Goal: Information Seeking & Learning: Learn about a topic

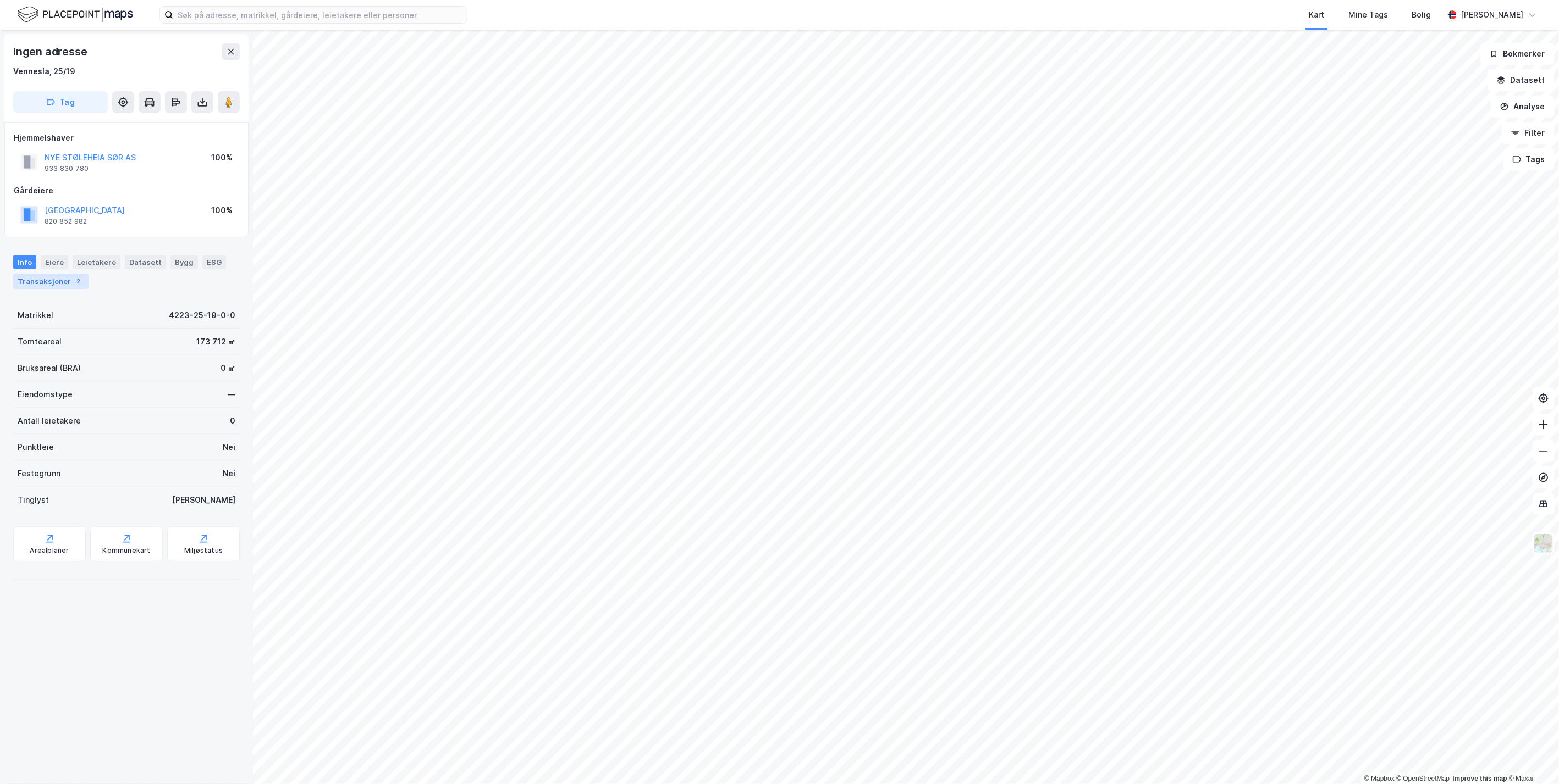
click at [53, 281] on div "Transaksjoner 2" at bounding box center [51, 281] width 75 height 15
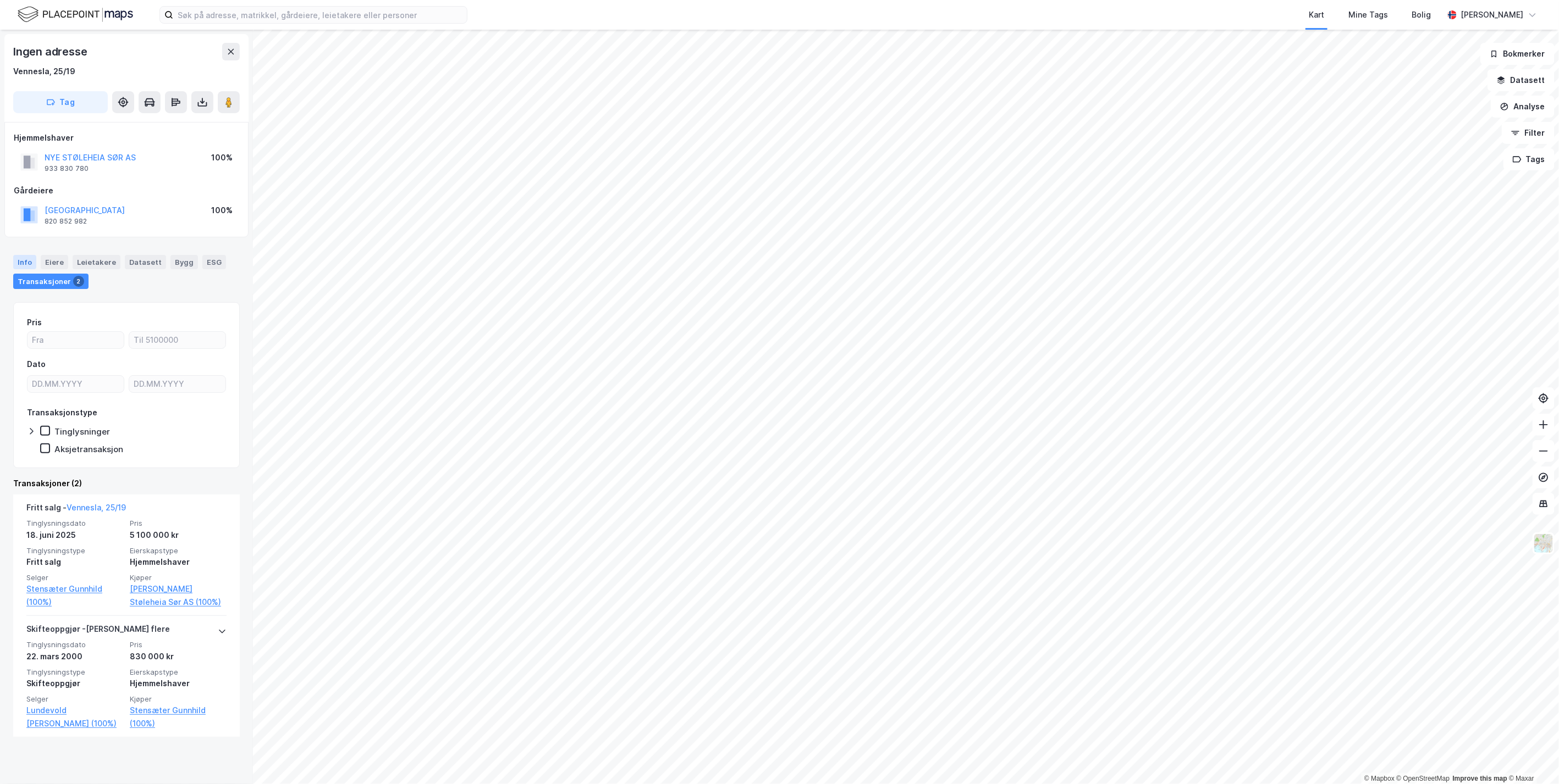
click at [19, 261] on div "Info" at bounding box center [25, 262] width 23 height 14
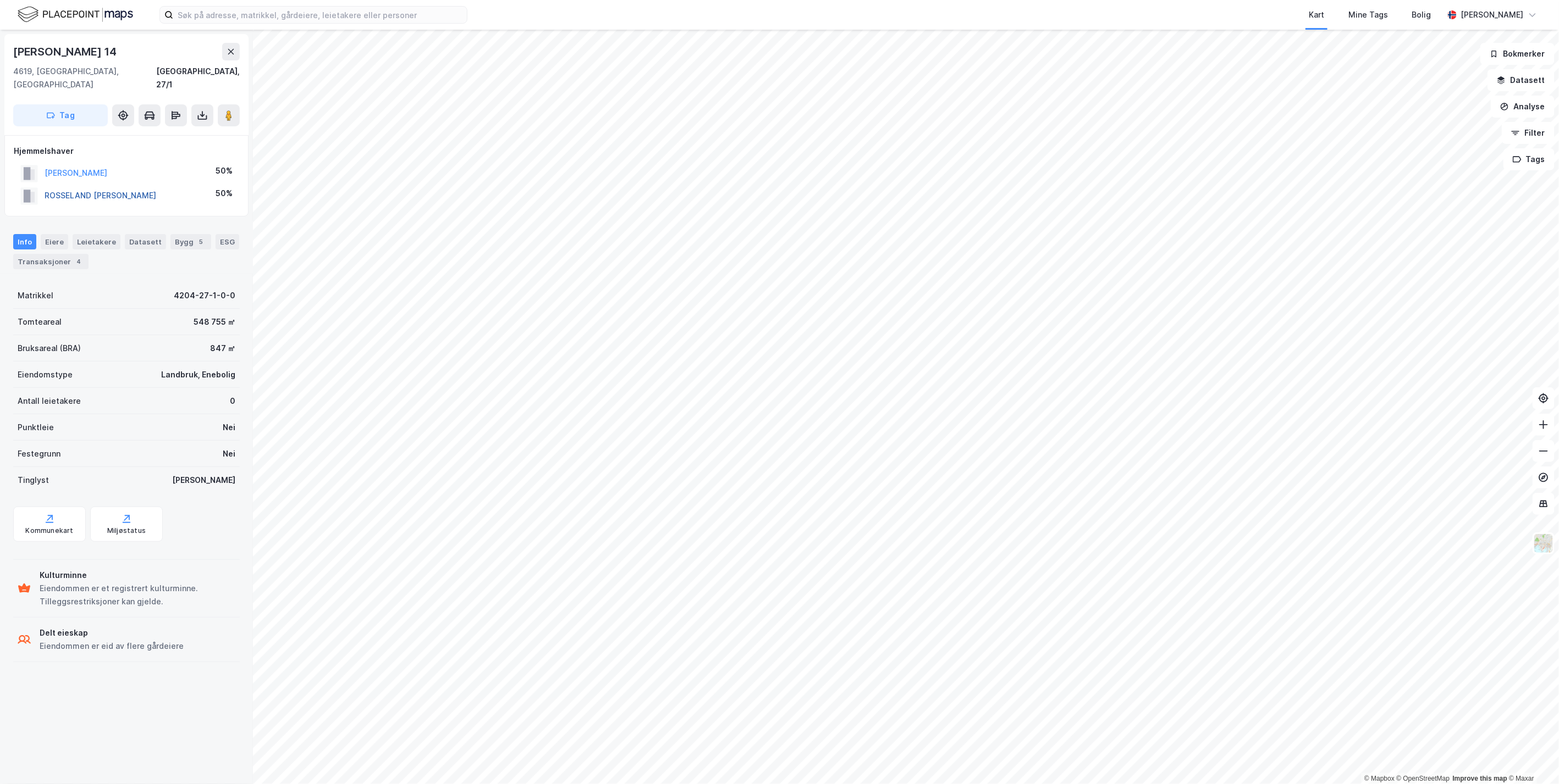
click at [0, 0] on button "ROSSELAND TOR HENRIK" at bounding box center [0, 0] width 0 height 0
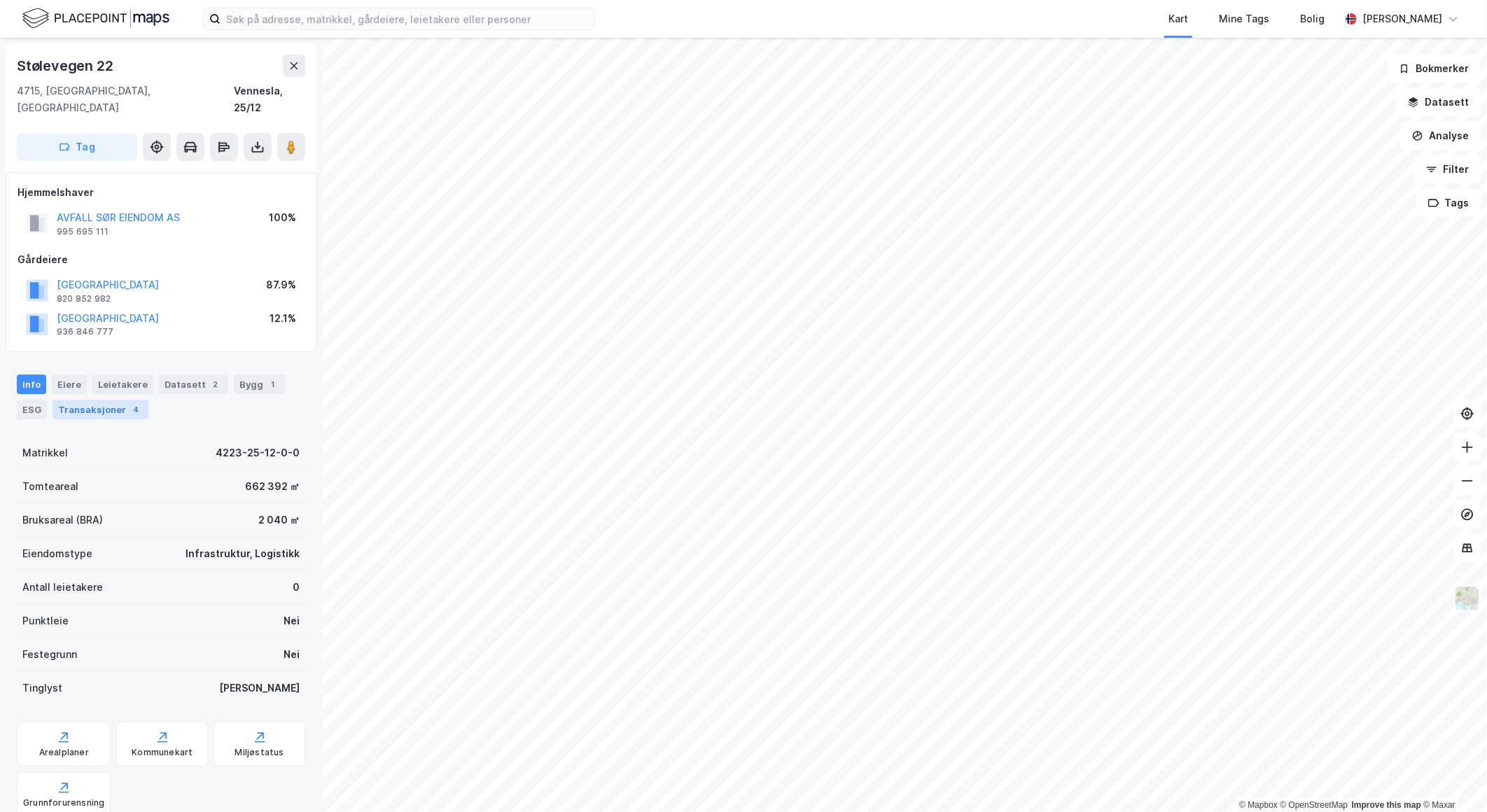
click at [82, 399] on div "Transaksjoner 4" at bounding box center [100, 409] width 96 height 19
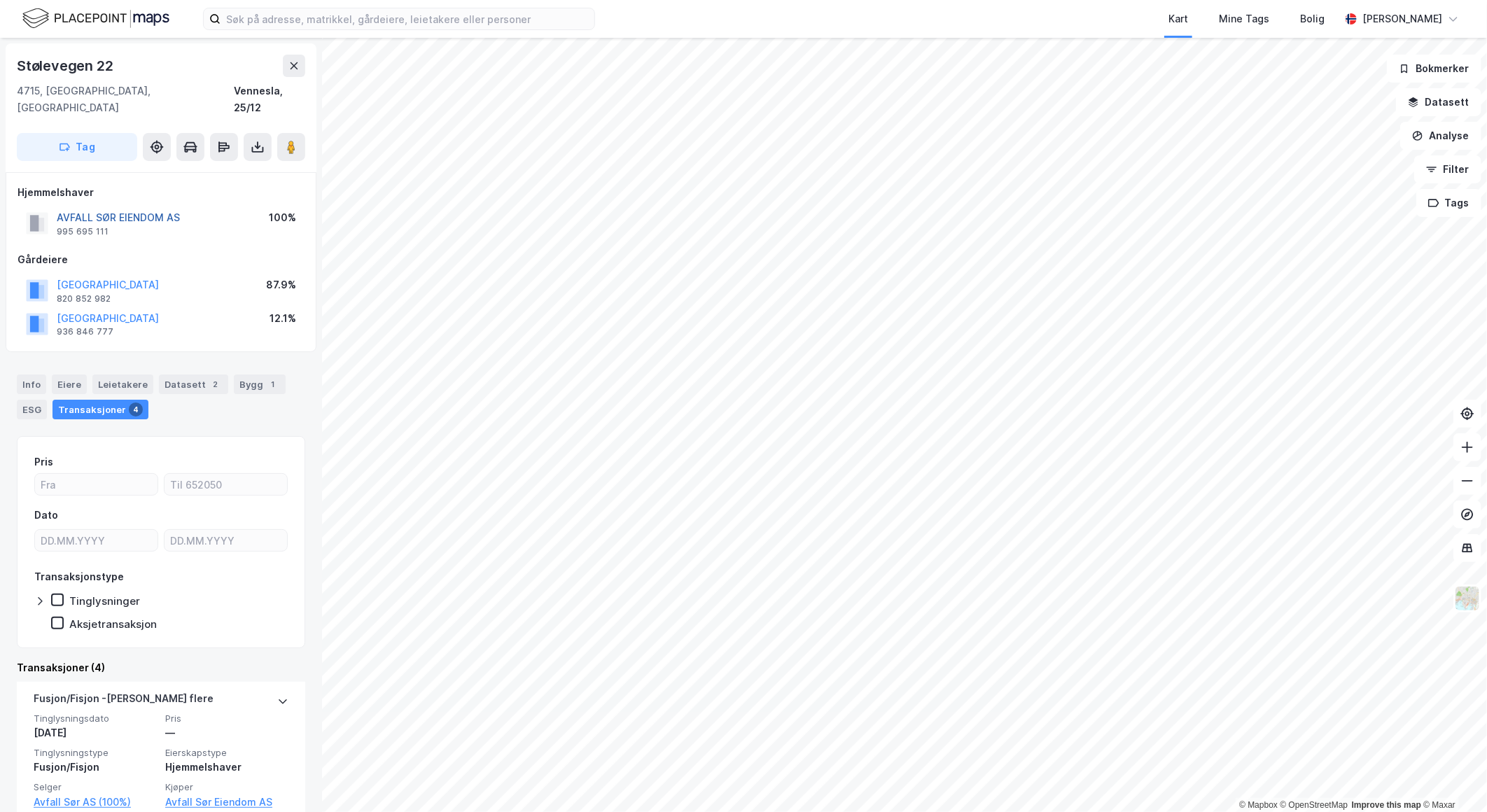
click at [0, 0] on button "AVFALL SØR EIENDOM AS" at bounding box center [0, 0] width 0 height 0
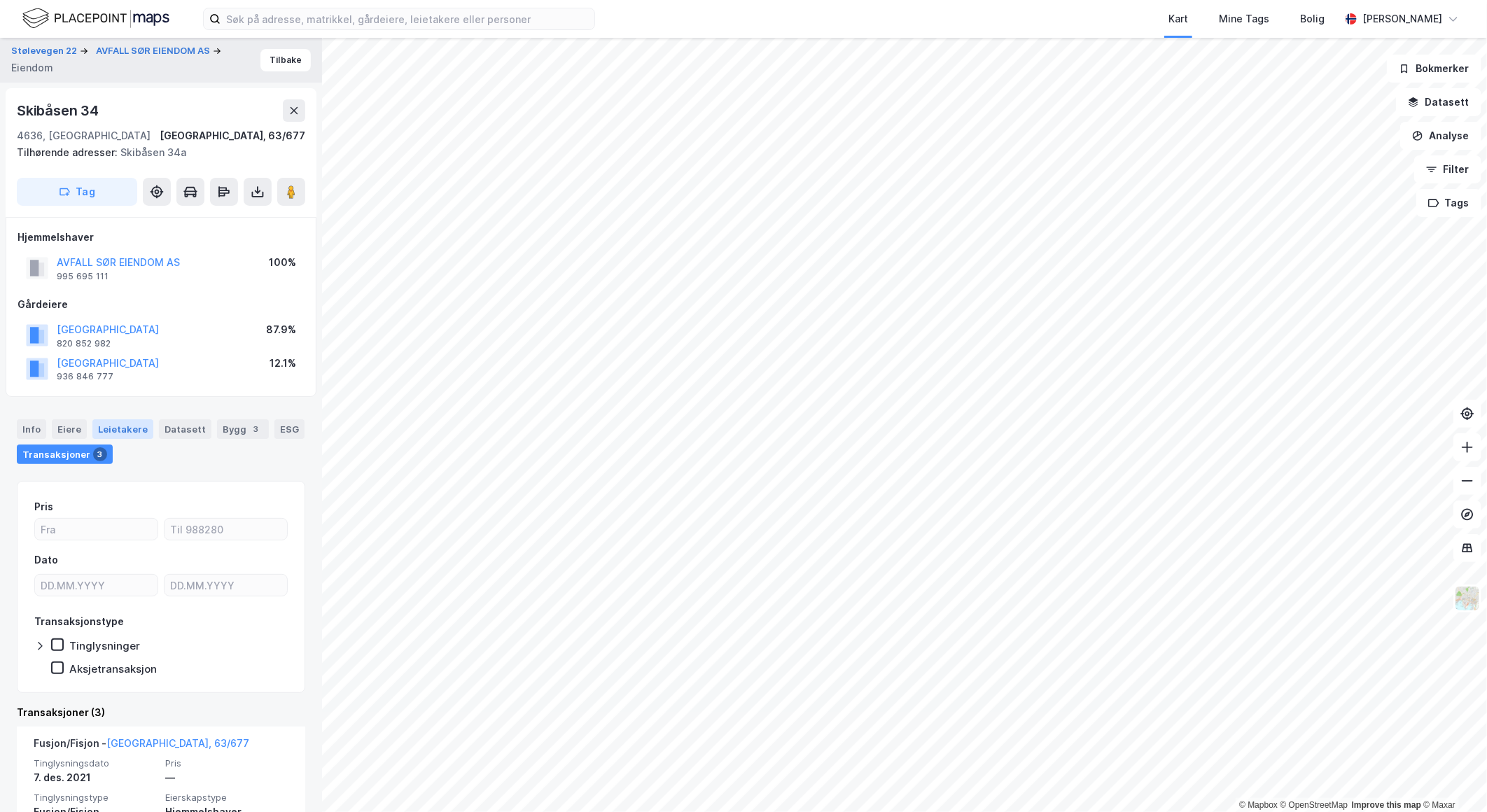
click at [129, 427] on div "Leietakere" at bounding box center [123, 429] width 61 height 19
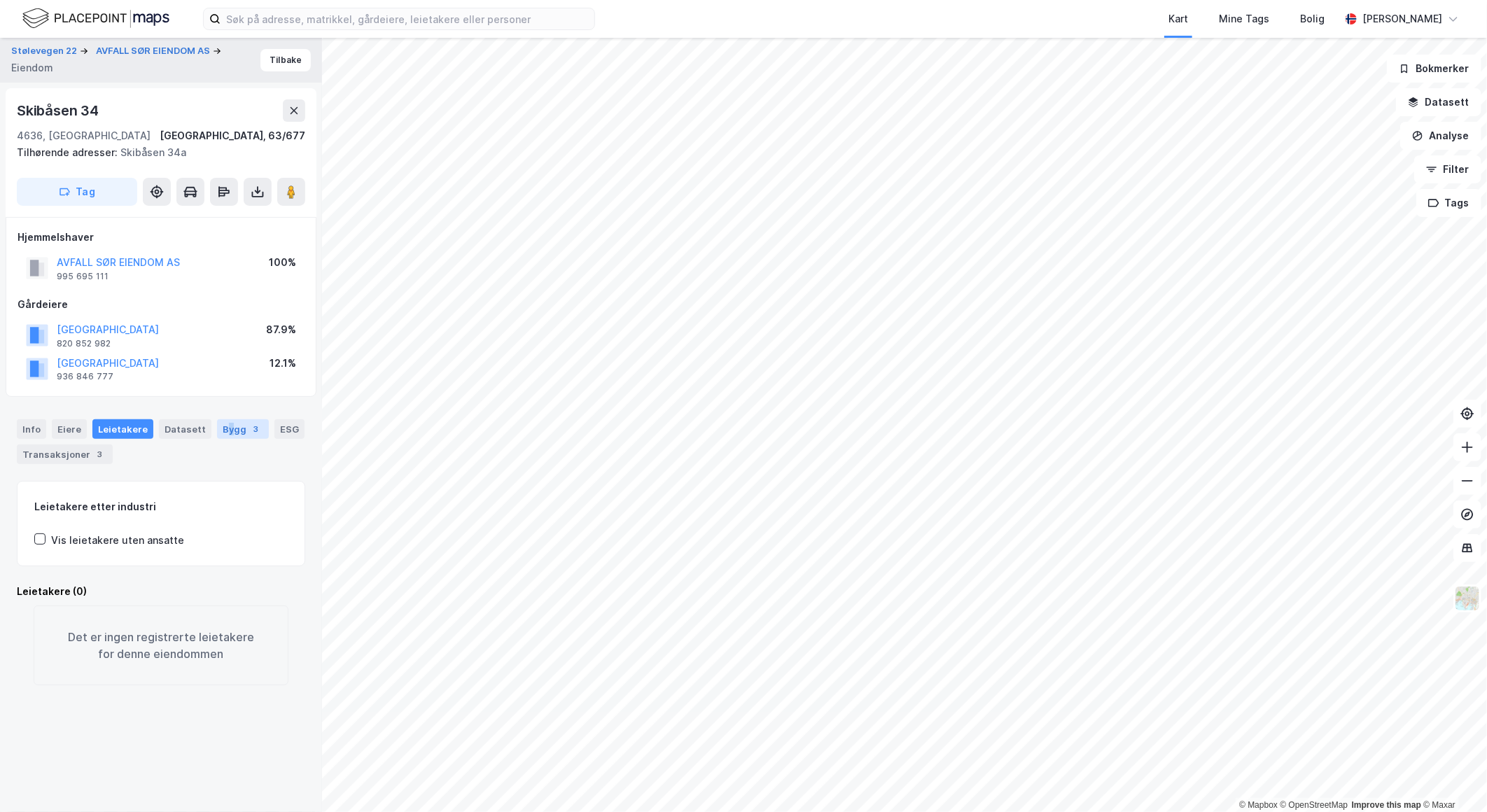
click at [218, 423] on div "Bygg 3" at bounding box center [242, 429] width 51 height 19
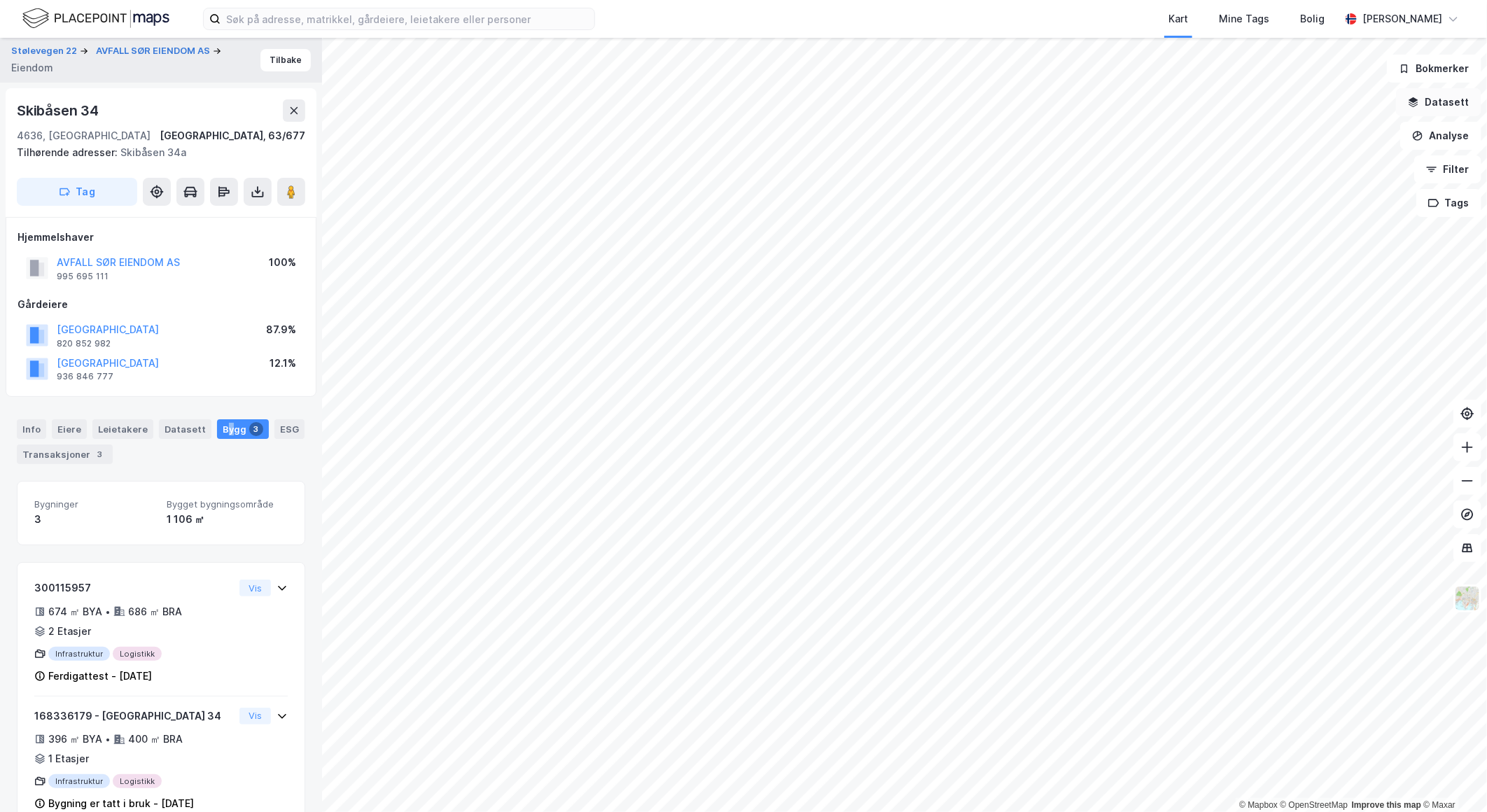
click at [1460, 106] on button "Datasett" at bounding box center [1438, 102] width 85 height 28
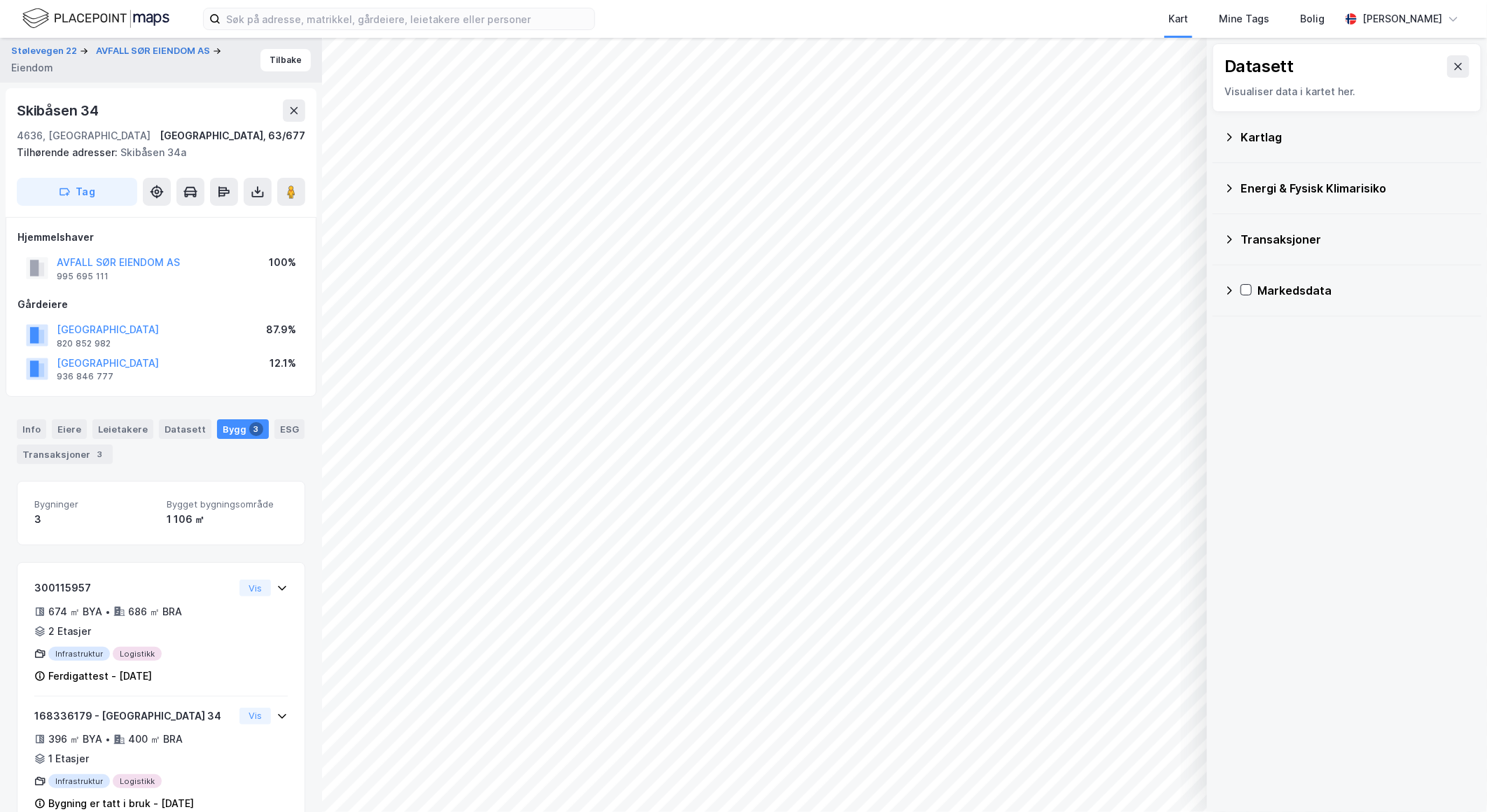
drag, startPoint x: 1279, startPoint y: 132, endPoint x: 1288, endPoint y: 147, distance: 17.5
click at [1279, 133] on div "Kartlag" at bounding box center [1354, 137] width 229 height 17
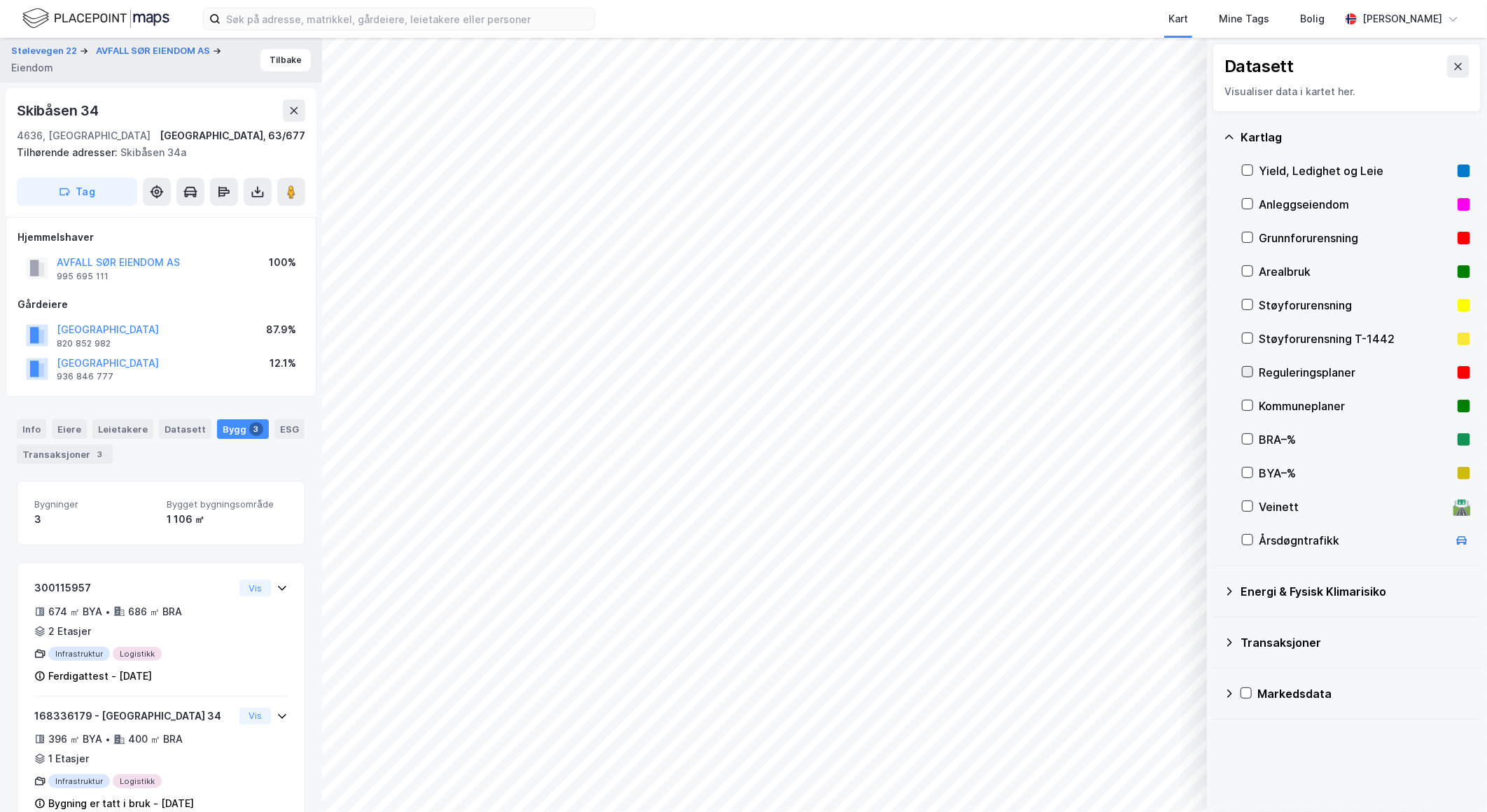
click at [1251, 366] on div at bounding box center [1247, 372] width 11 height 11
click at [1452, 63] on icon at bounding box center [1457, 66] width 11 height 11
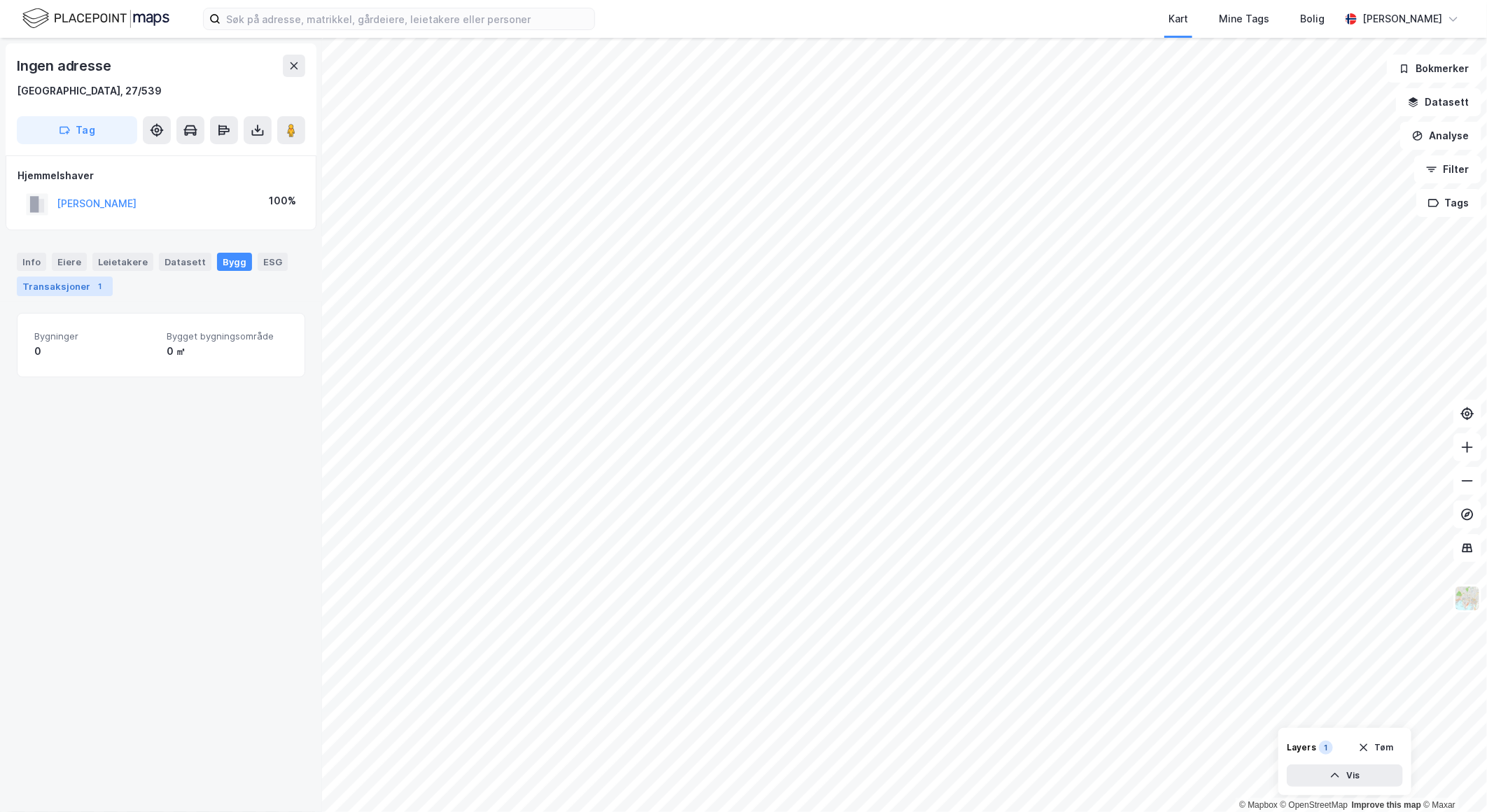
click at [74, 288] on div "Transaksjoner 1" at bounding box center [65, 286] width 96 height 19
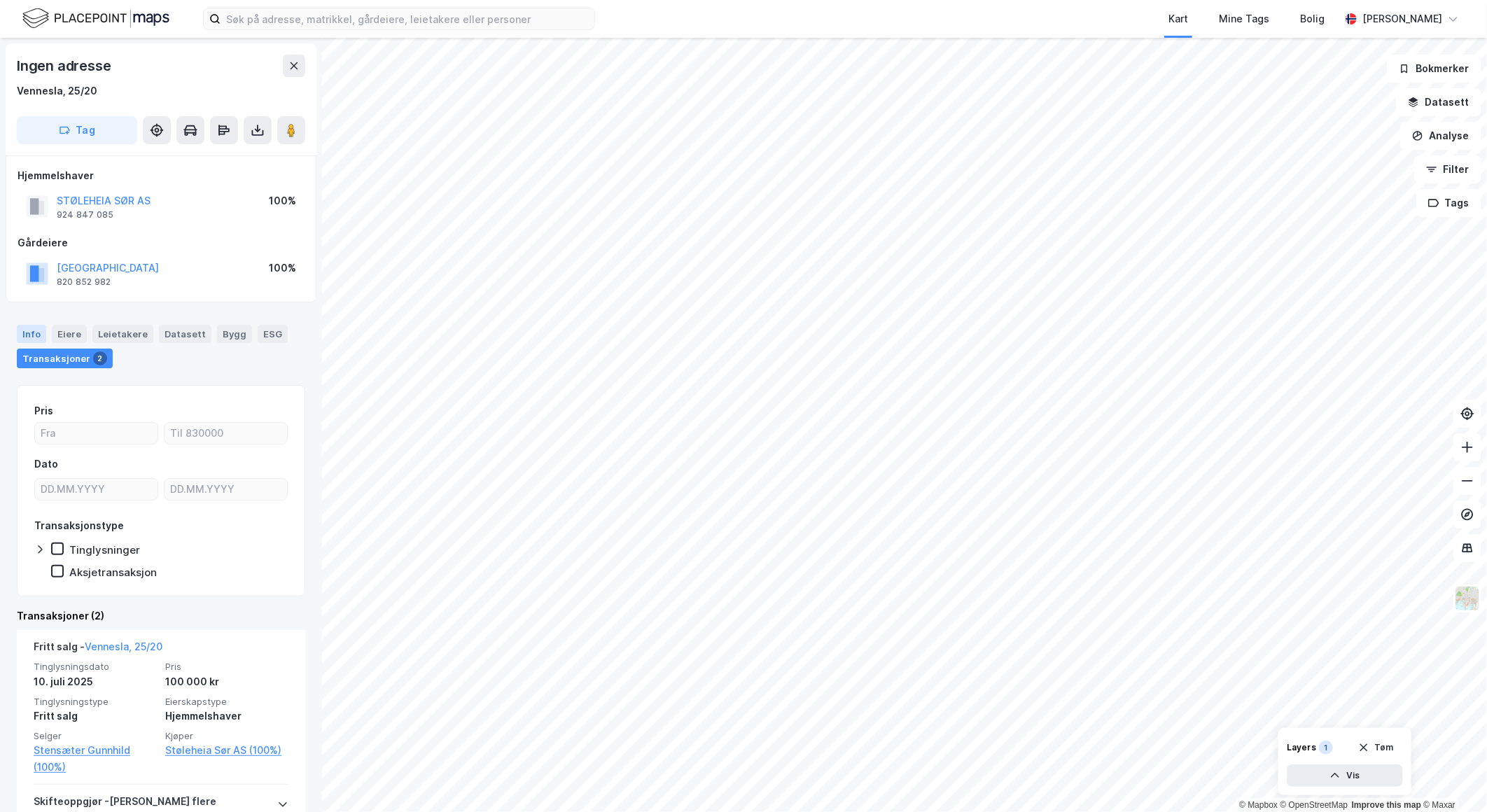
click at [28, 329] on div "Info" at bounding box center [31, 333] width 30 height 18
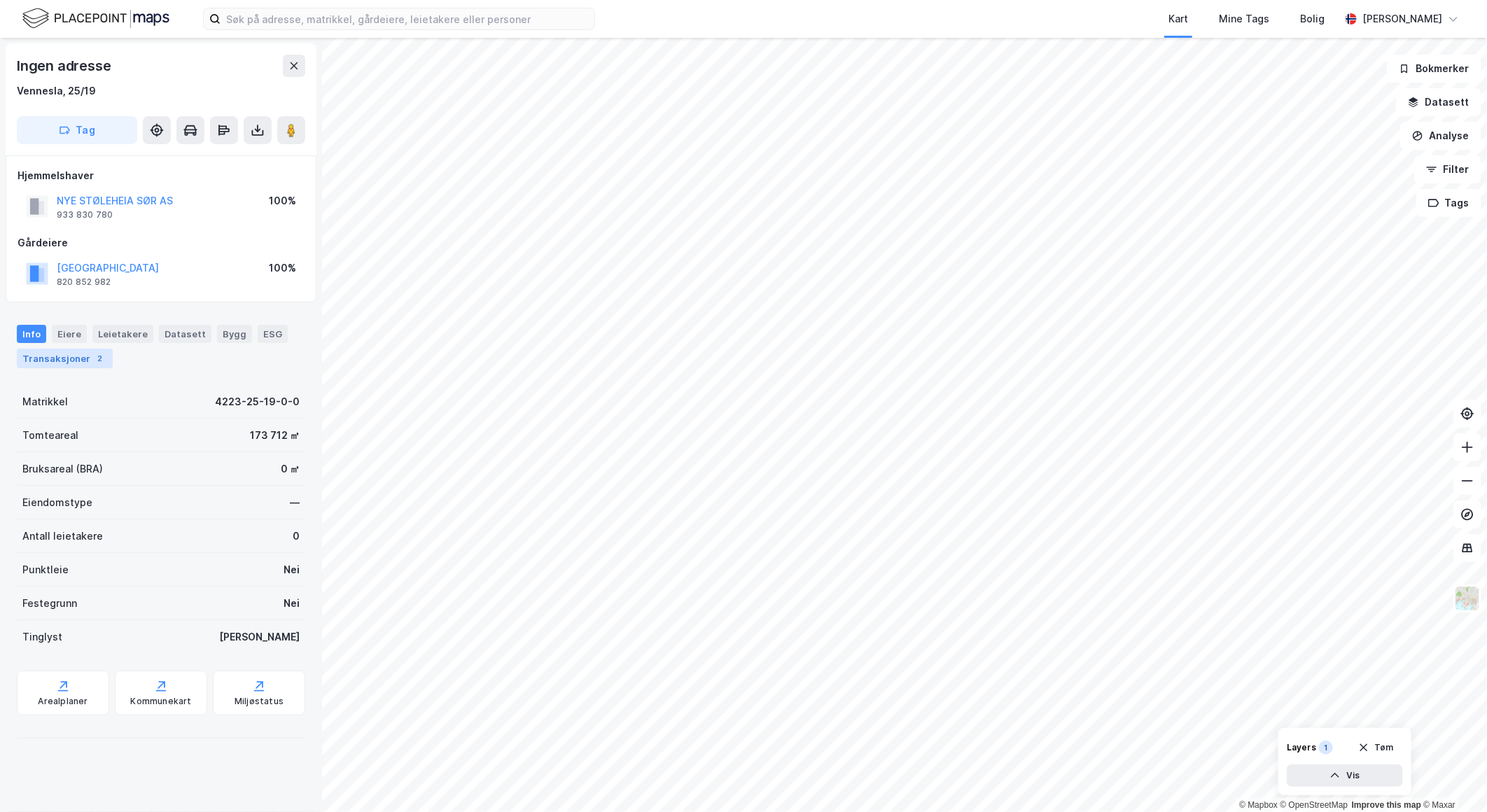
click at [76, 356] on div "Transaksjoner 2" at bounding box center [65, 358] width 96 height 19
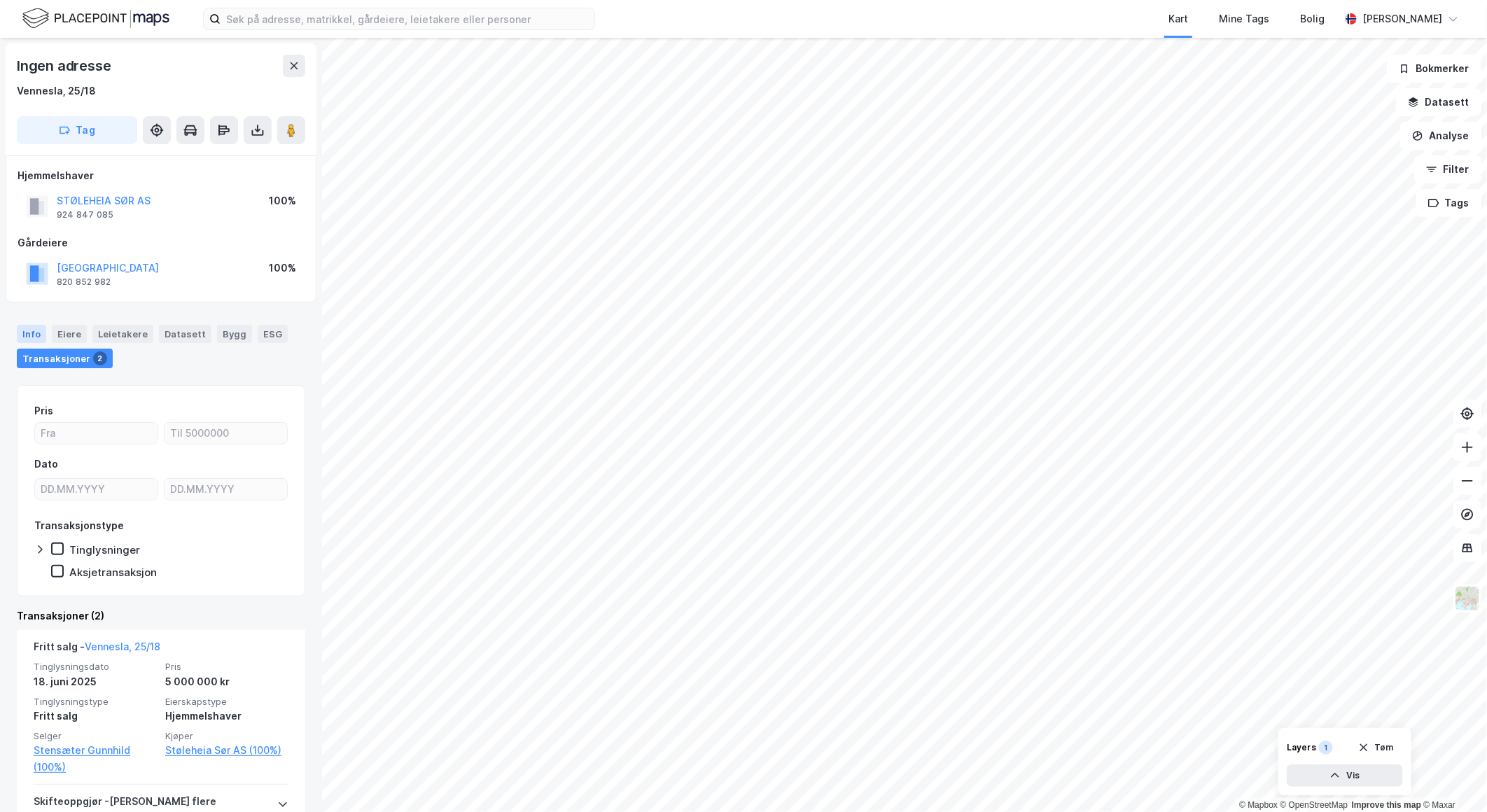
click at [21, 332] on div "Info" at bounding box center [31, 333] width 30 height 18
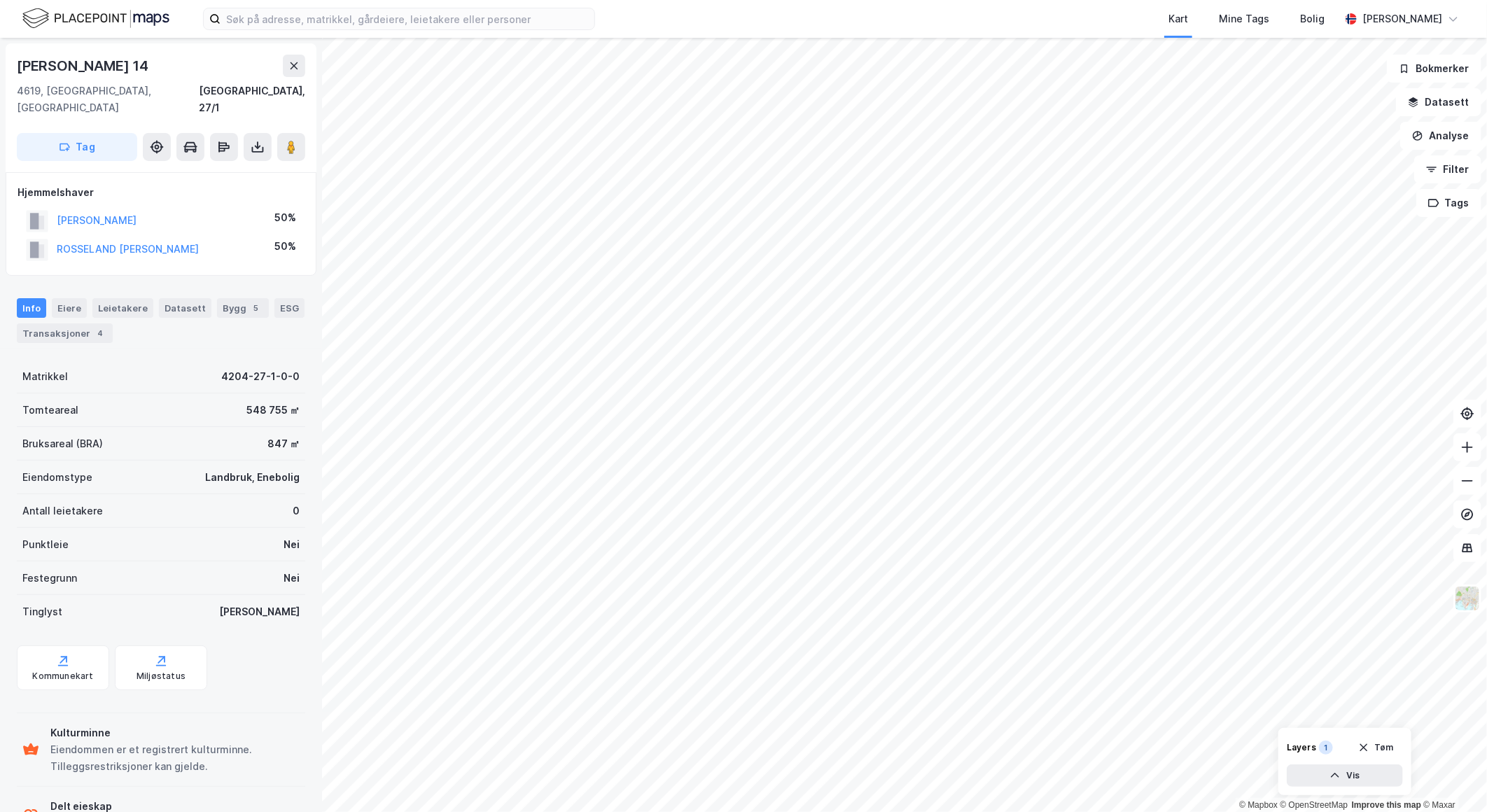
scroll to position [2, 0]
click at [1458, 131] on button "Analyse" at bounding box center [1440, 136] width 81 height 28
click at [1317, 167] on div "Tegn område" at bounding box center [1319, 166] width 122 height 12
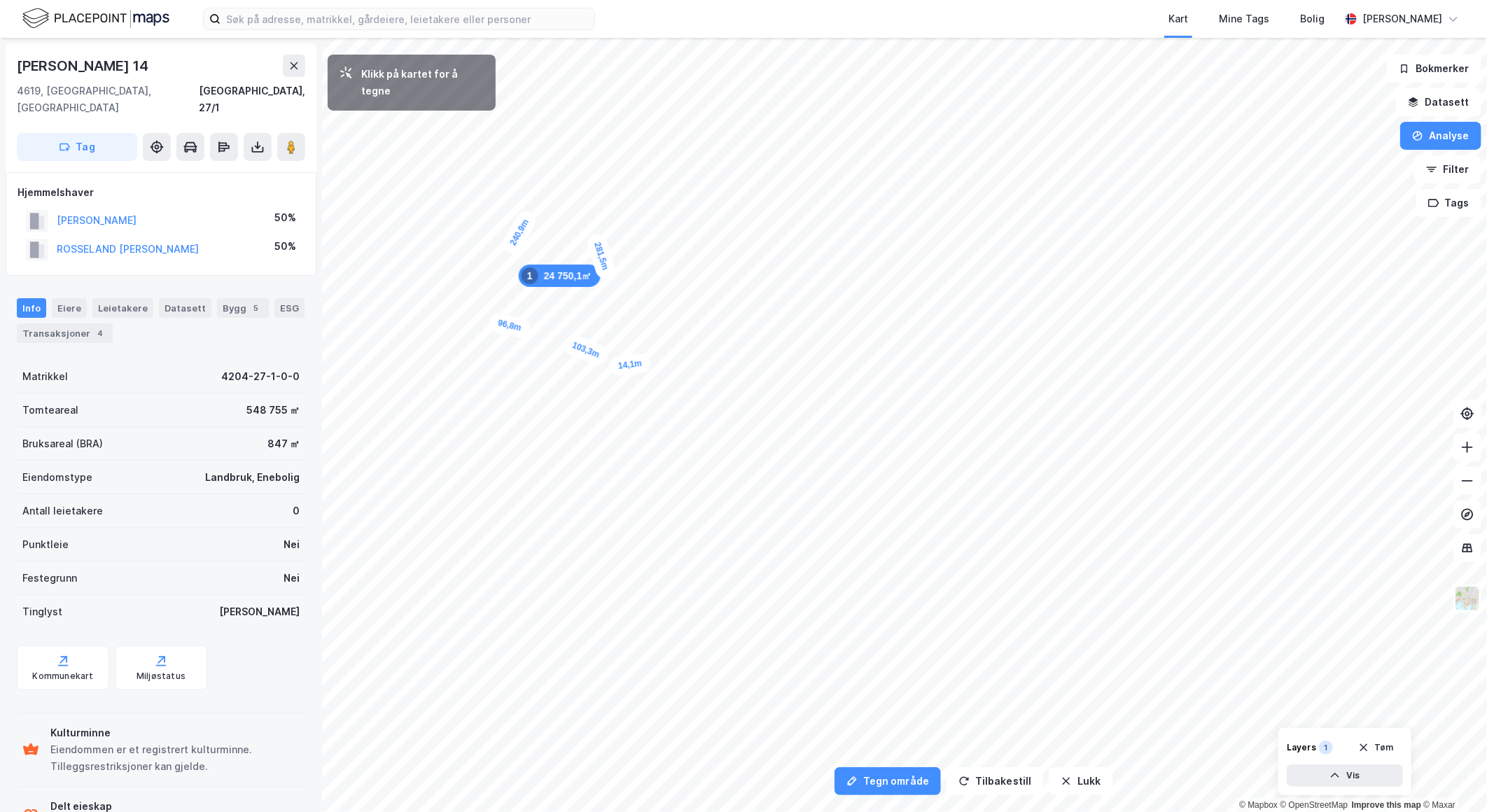
click at [647, 363] on div "14,1m" at bounding box center [630, 365] width 43 height 24
click at [1081, 470] on div "20,1m" at bounding box center [1073, 475] width 44 height 39
click at [689, 261] on div "39,4m" at bounding box center [699, 273] width 39 height 44
click at [660, 254] on div "36,2m" at bounding box center [674, 257] width 44 height 30
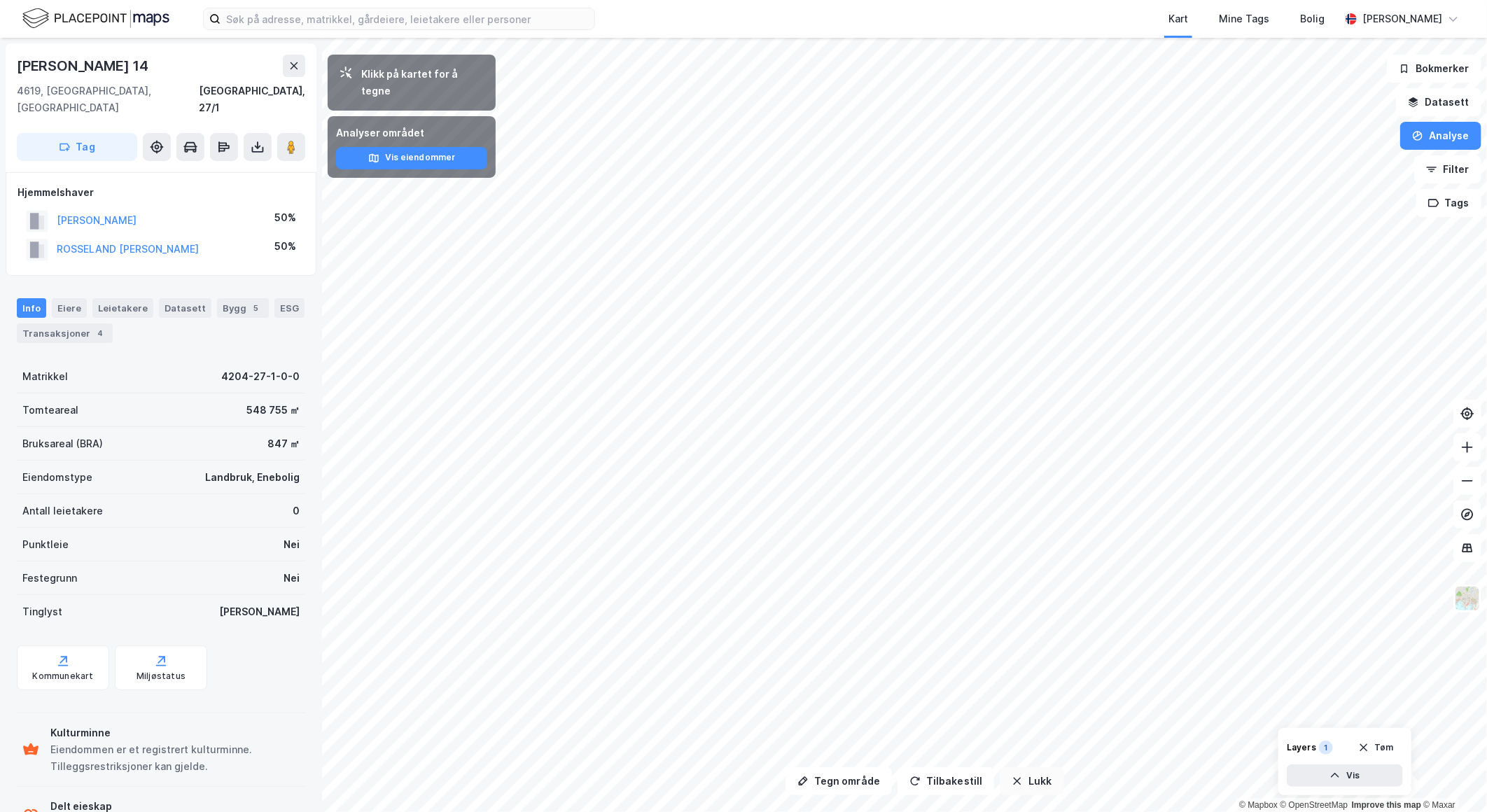
click at [1016, 788] on button "Lukk" at bounding box center [1031, 781] width 64 height 28
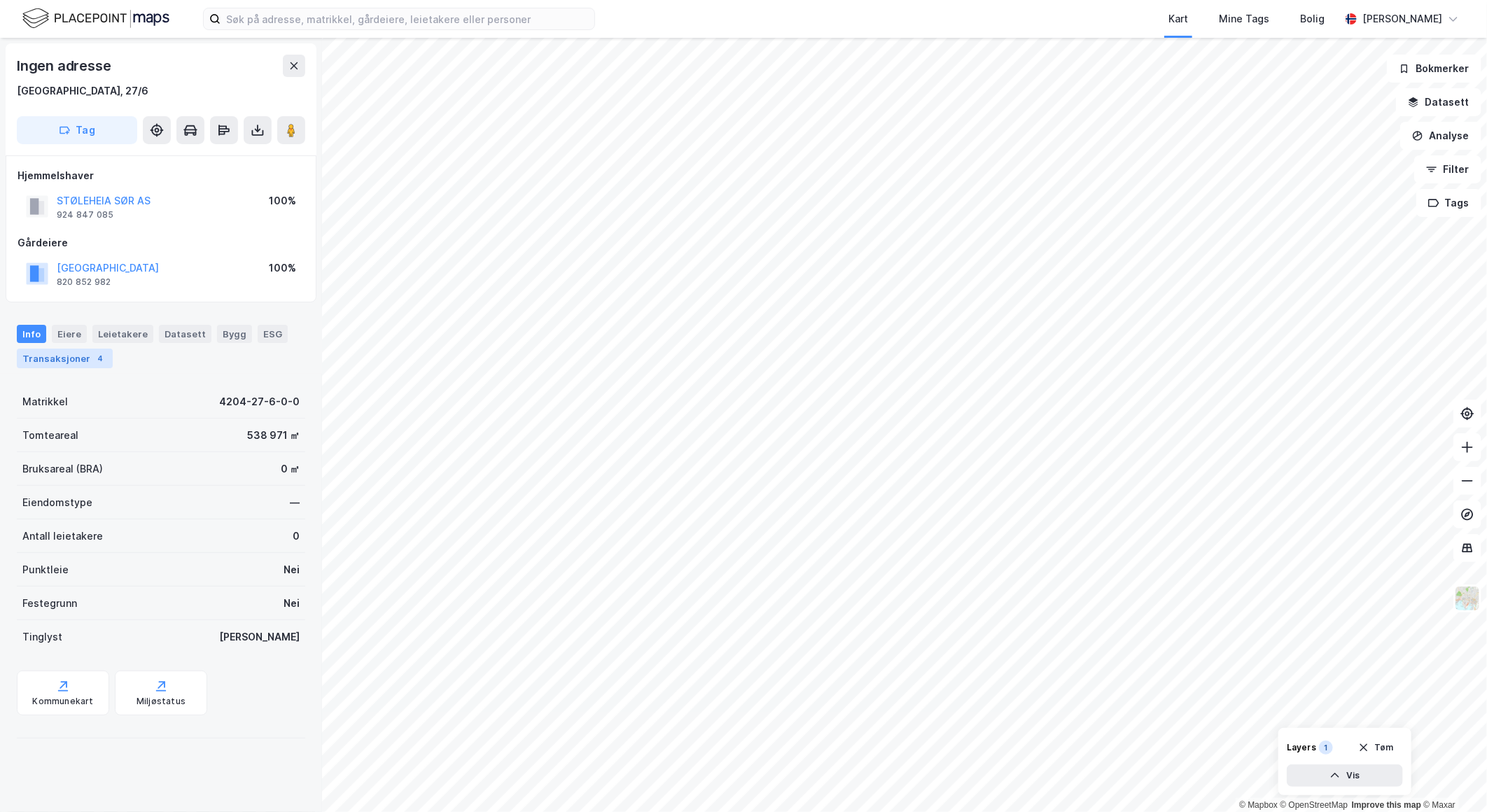
click at [56, 365] on div "Transaksjoner 4" at bounding box center [65, 358] width 96 height 19
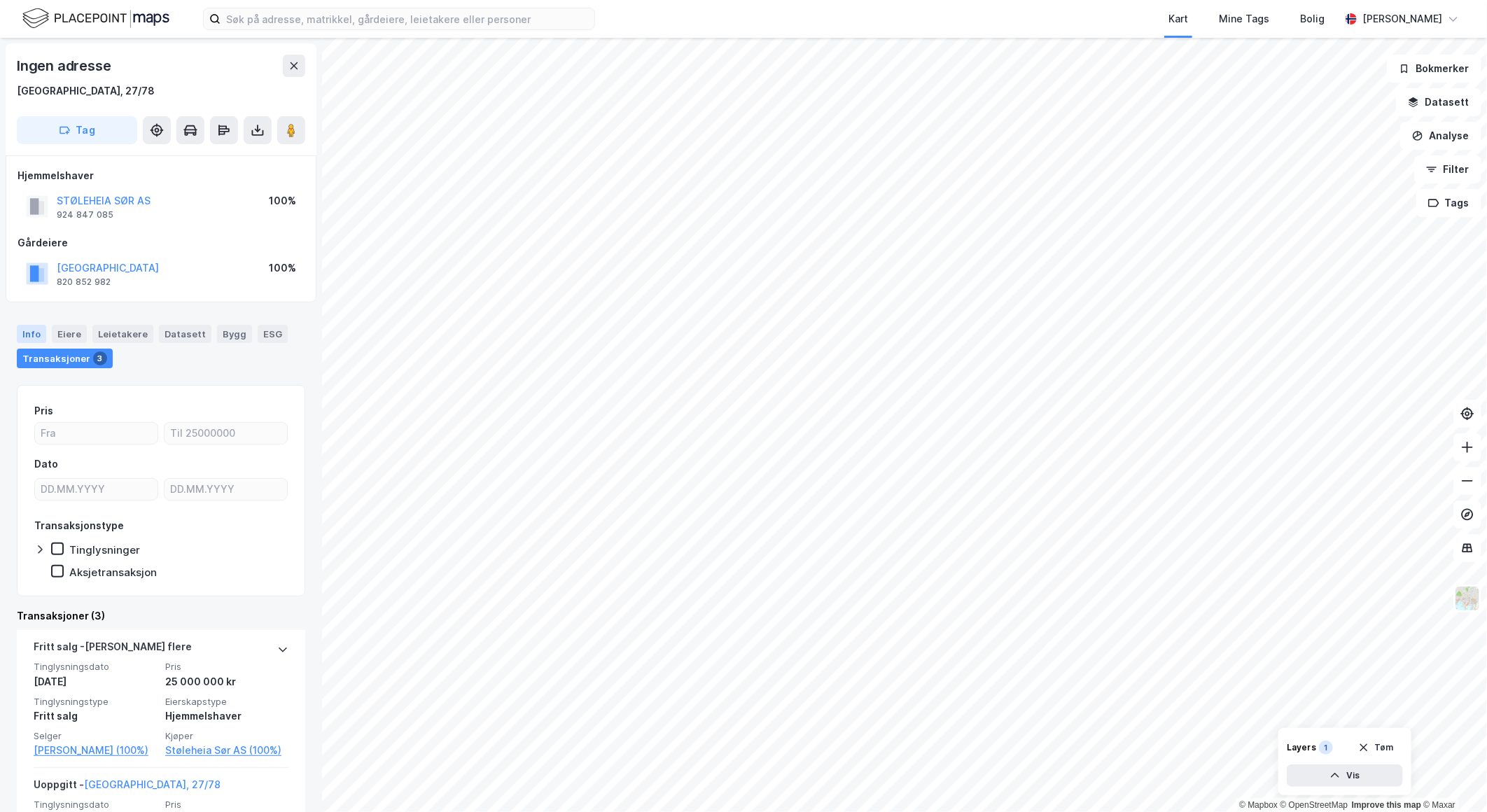
click at [31, 327] on div "Info" at bounding box center [31, 333] width 30 height 18
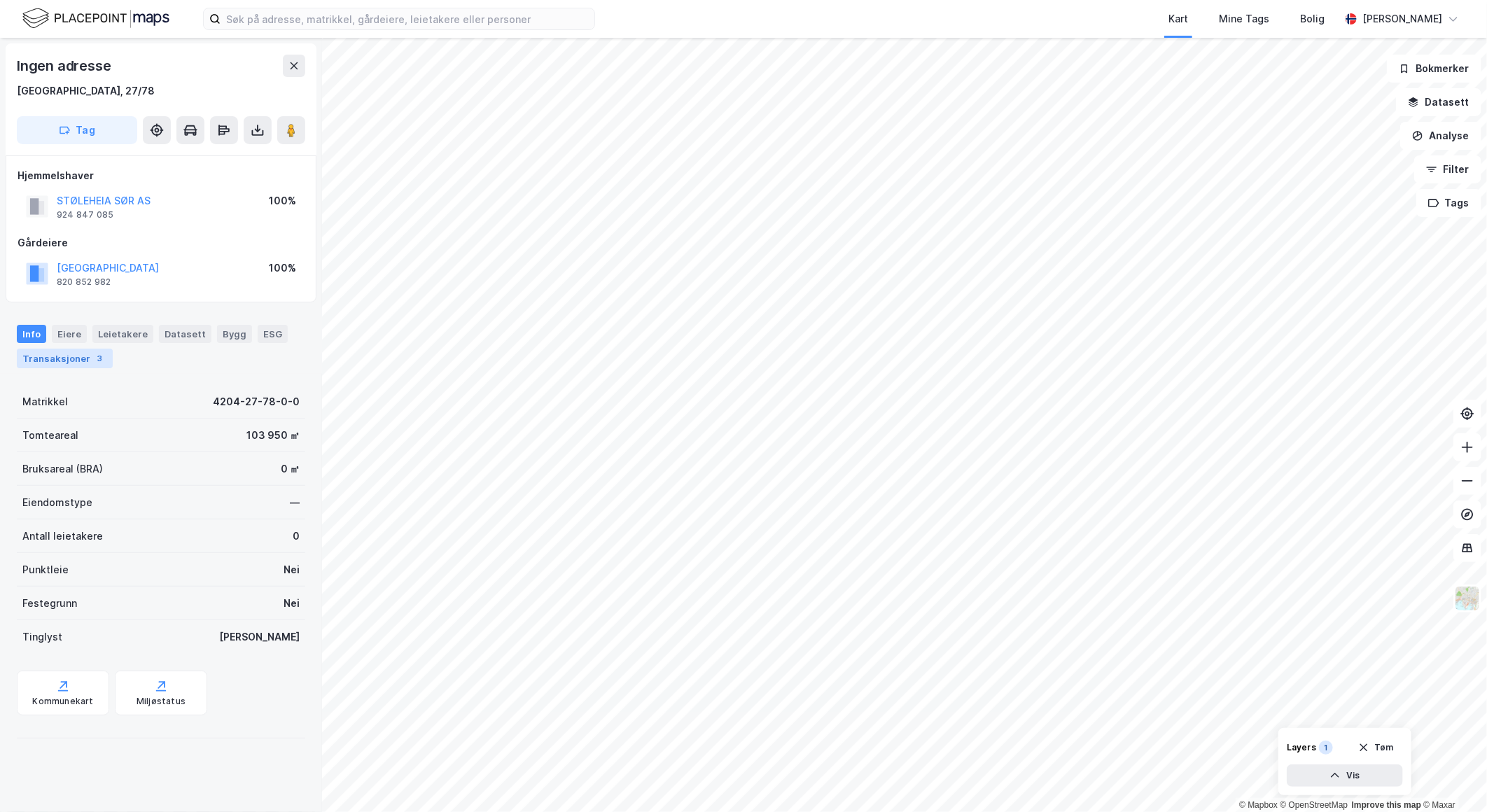
click at [48, 352] on div "Transaksjoner 3" at bounding box center [65, 358] width 96 height 19
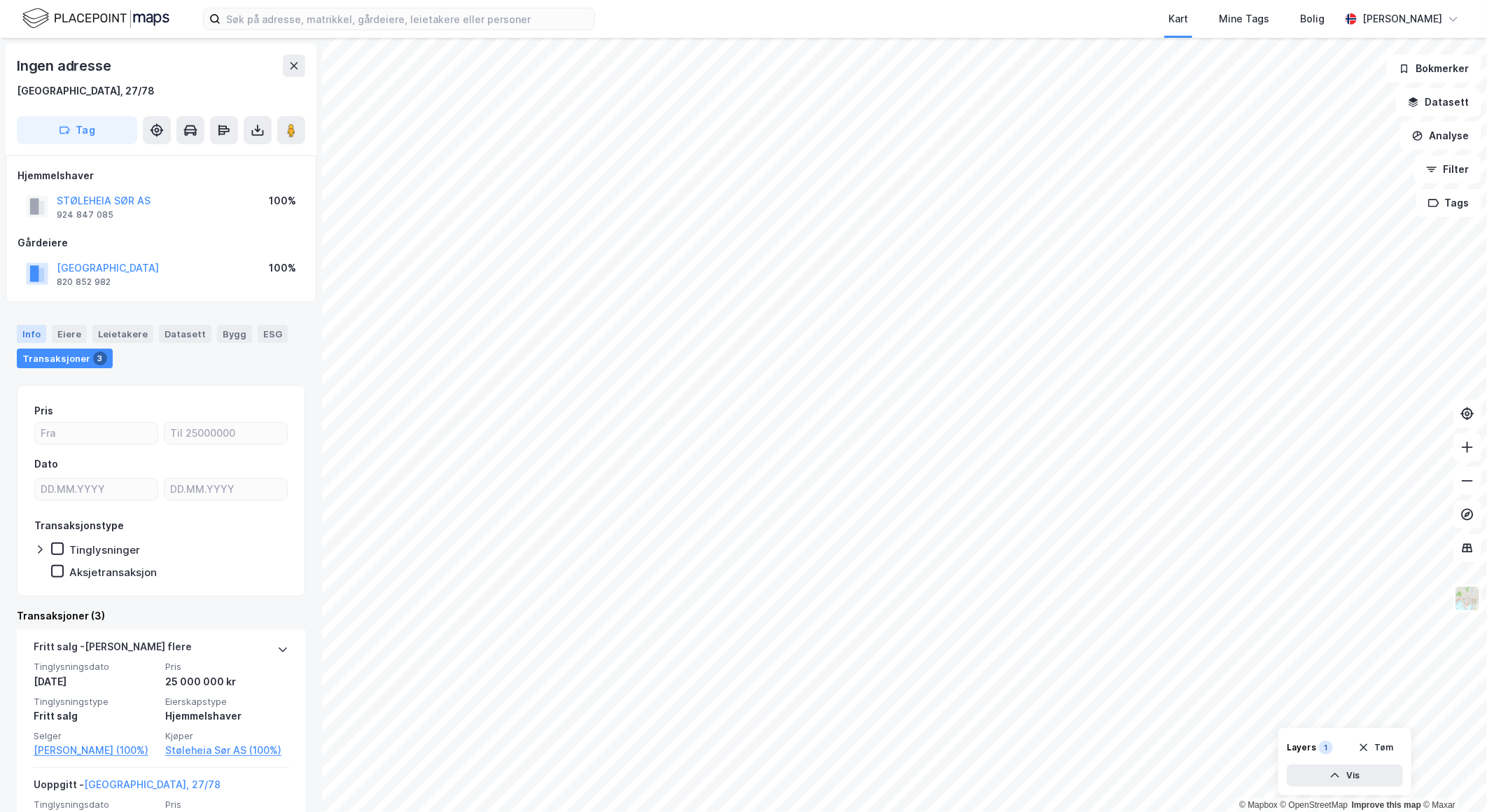
click at [31, 331] on div "Info" at bounding box center [31, 333] width 30 height 18
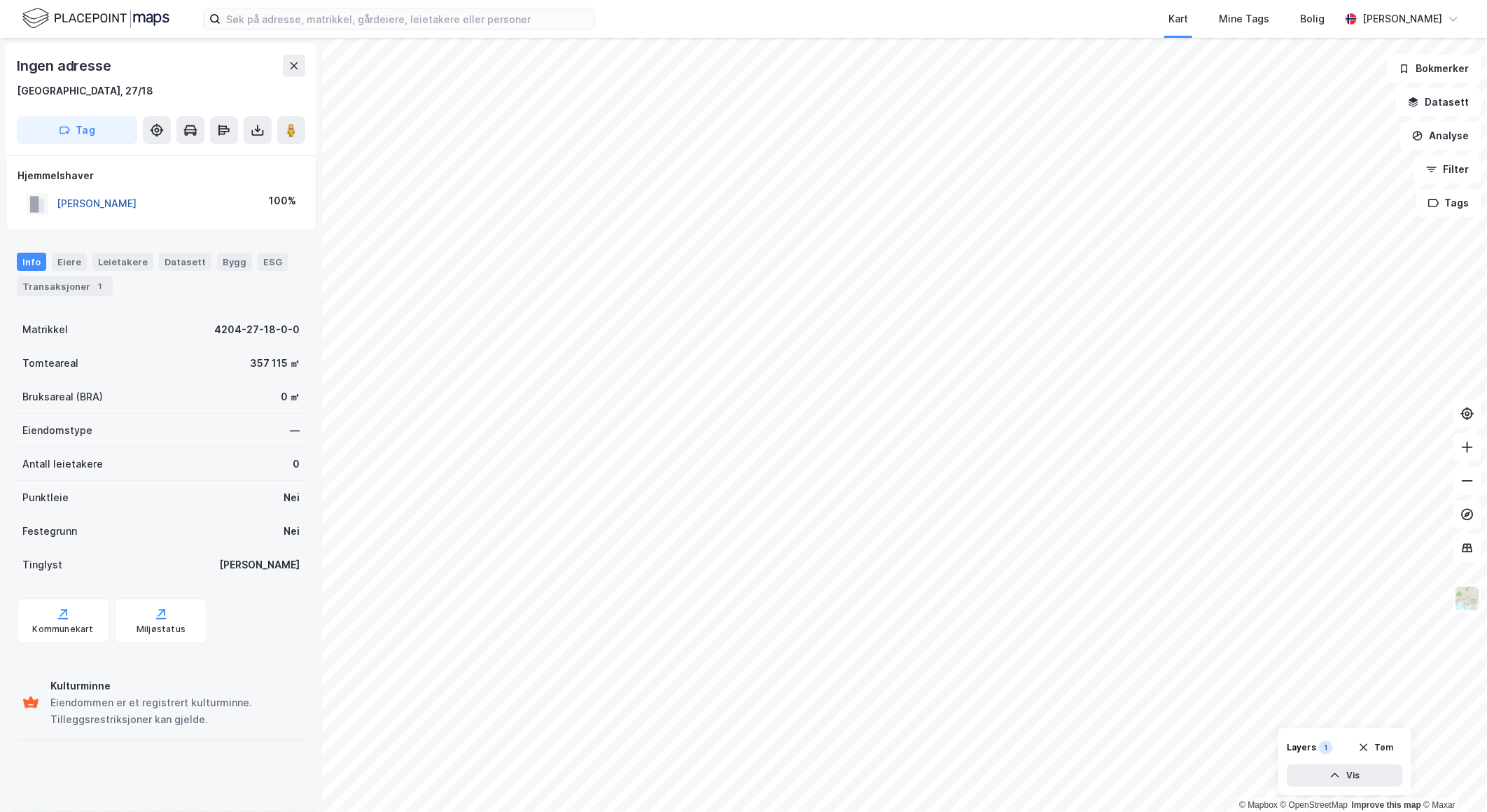
click at [0, 0] on button "HÆGELAND ARILD" at bounding box center [0, 0] width 0 height 0
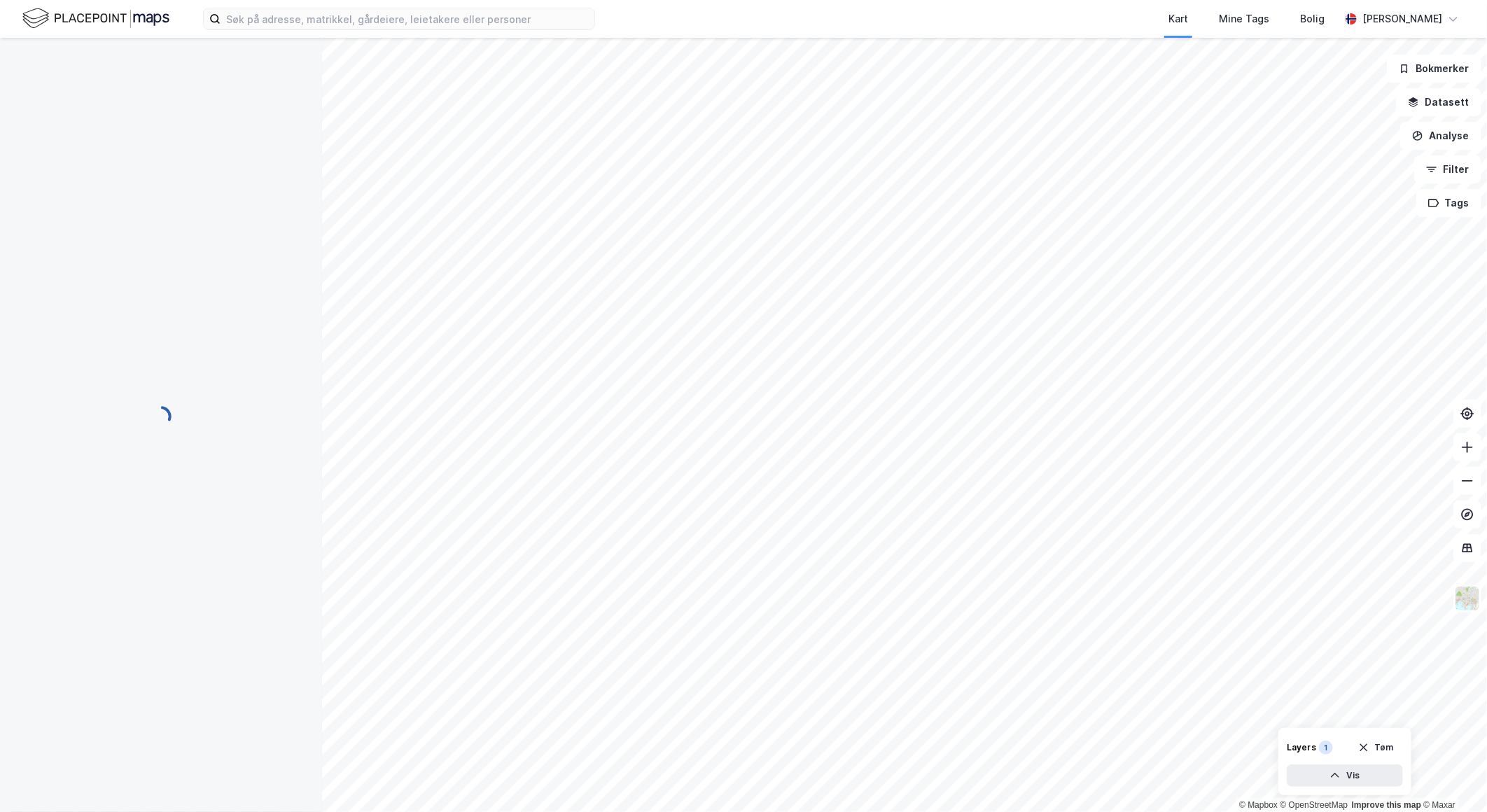
scroll to position [2, 0]
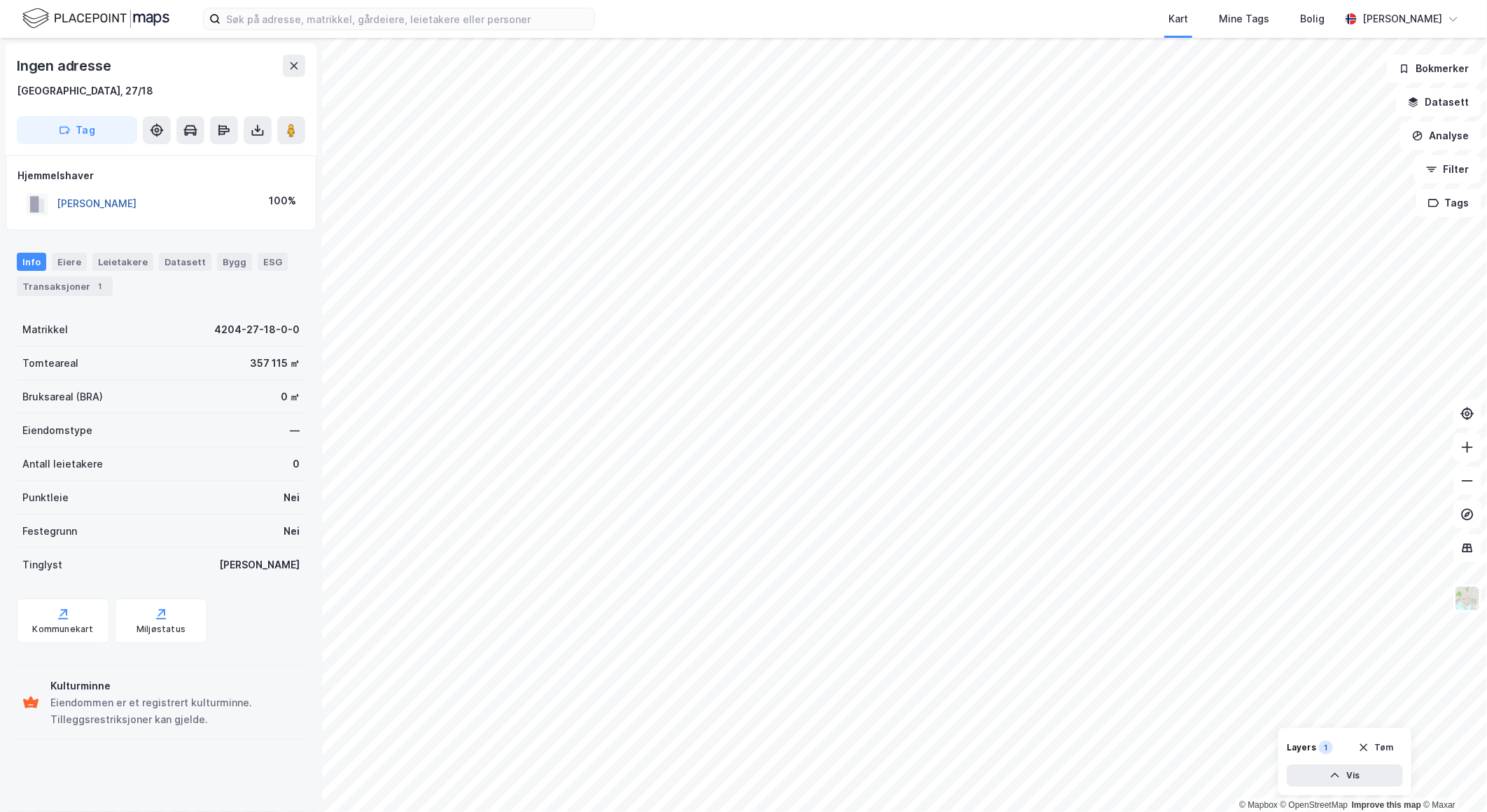
click at [0, 0] on button "HÆGELAND ARILD" at bounding box center [0, 0] width 0 height 0
